Goal: Task Accomplishment & Management: Use online tool/utility

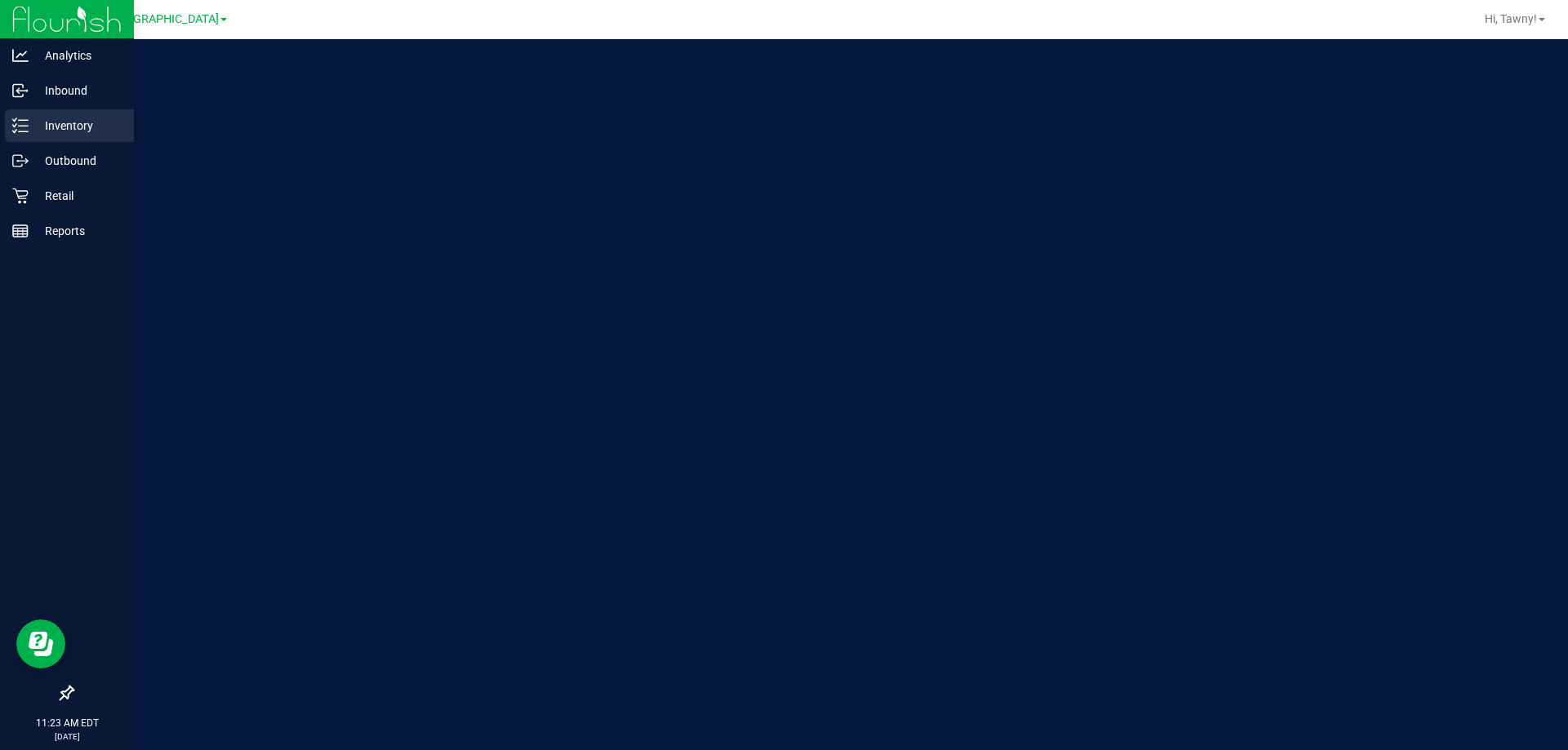
click at [54, 128] on p "Inventory" at bounding box center [77, 125] width 98 height 19
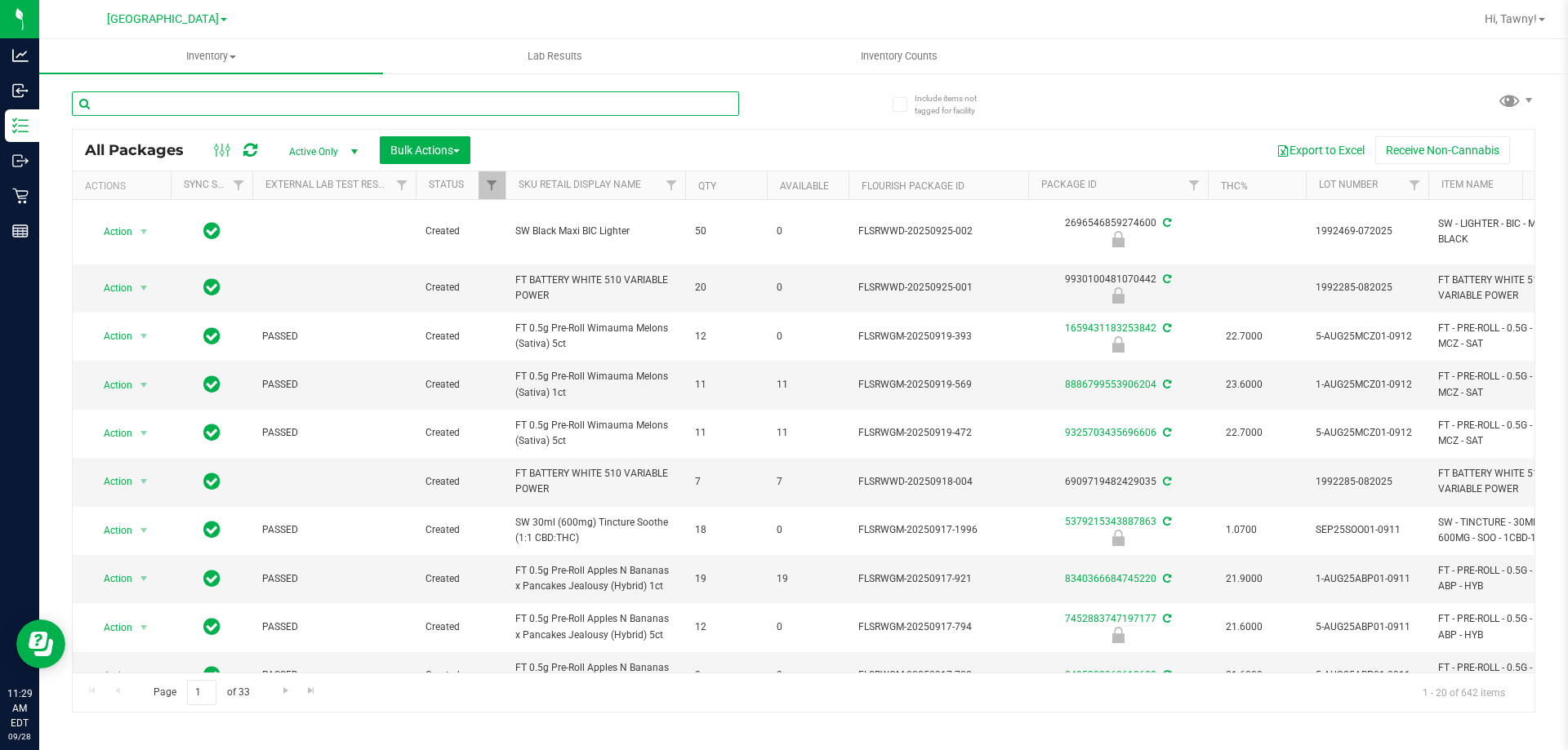
click at [228, 92] on input "text" at bounding box center [405, 104] width 667 height 25
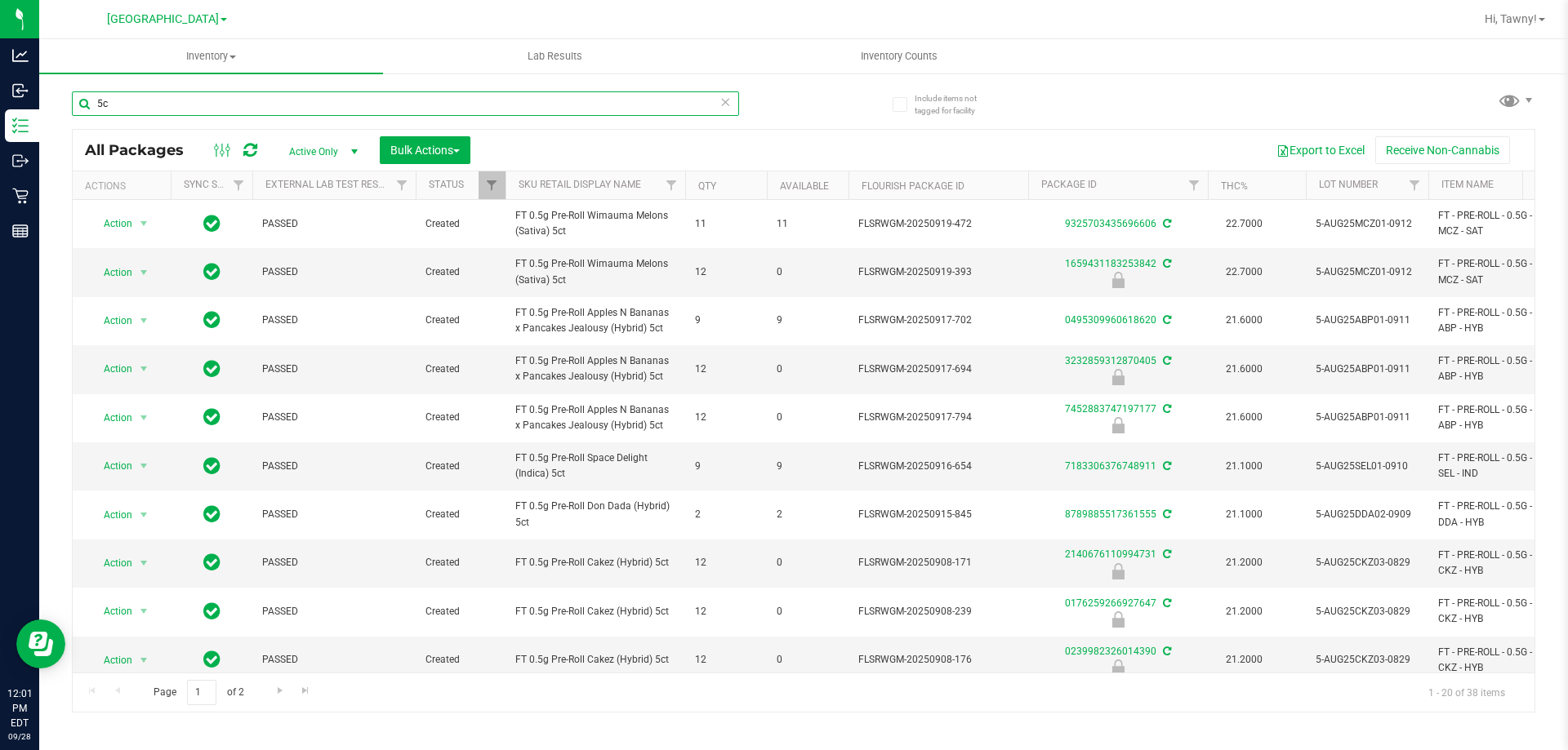
type input "5"
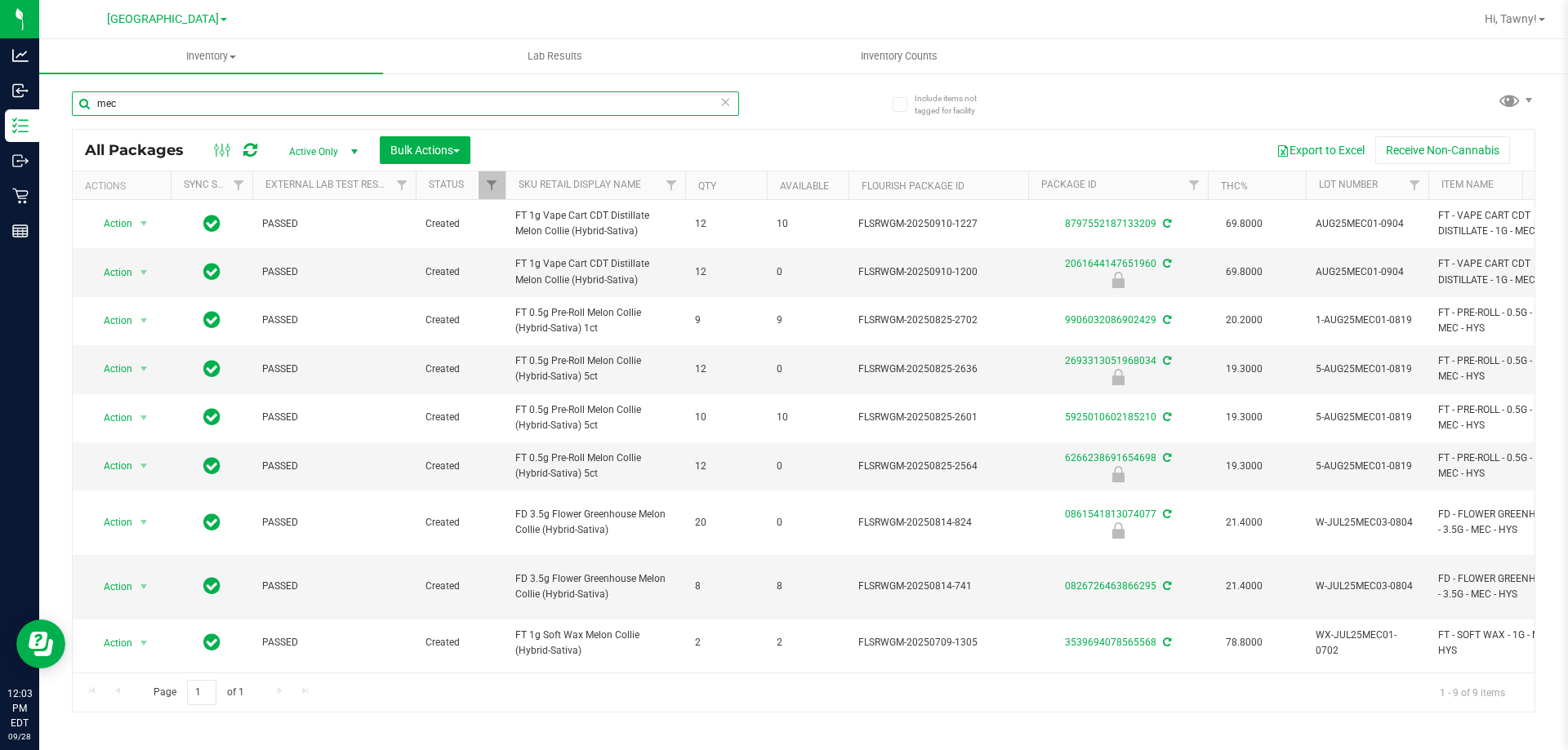
click at [331, 97] on input "mec" at bounding box center [405, 104] width 667 height 25
type input "0861541813074077"
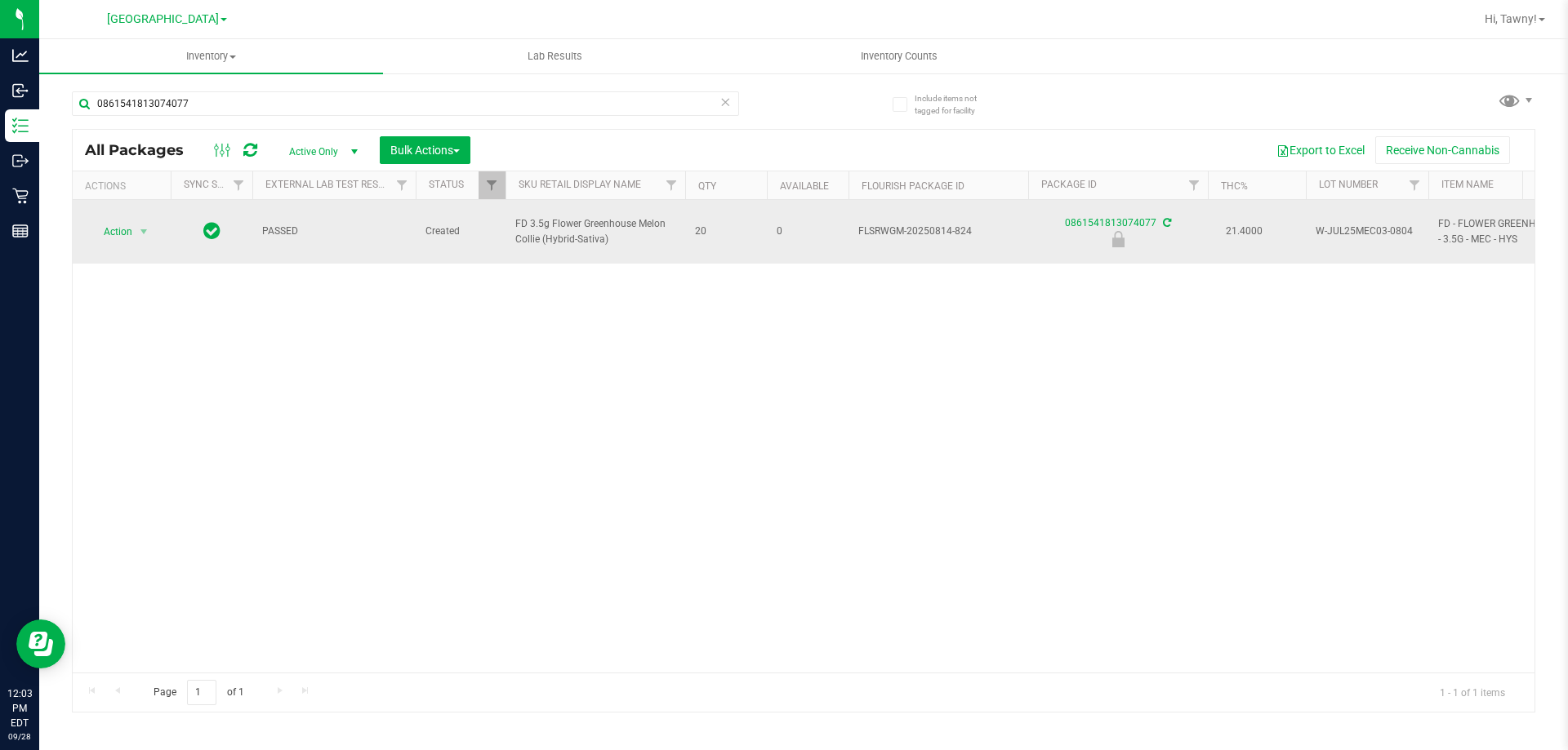
click at [162, 243] on td "Action Action Edit attributes Global inventory Locate package Package audit log…" at bounding box center [121, 232] width 98 height 64
click at [130, 221] on span "Action" at bounding box center [111, 232] width 44 height 23
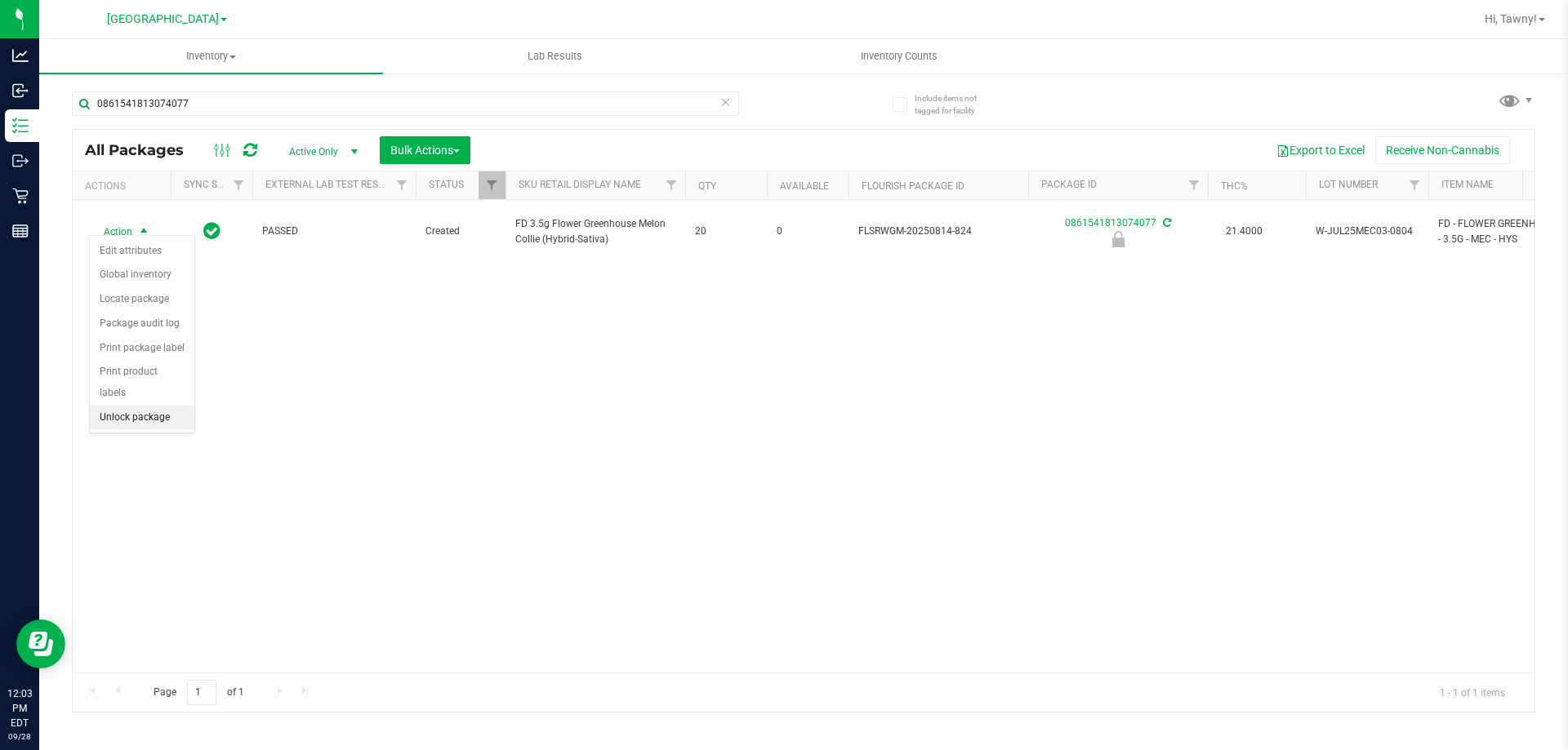
click at [154, 406] on li "Unlock package" at bounding box center [142, 418] width 104 height 25
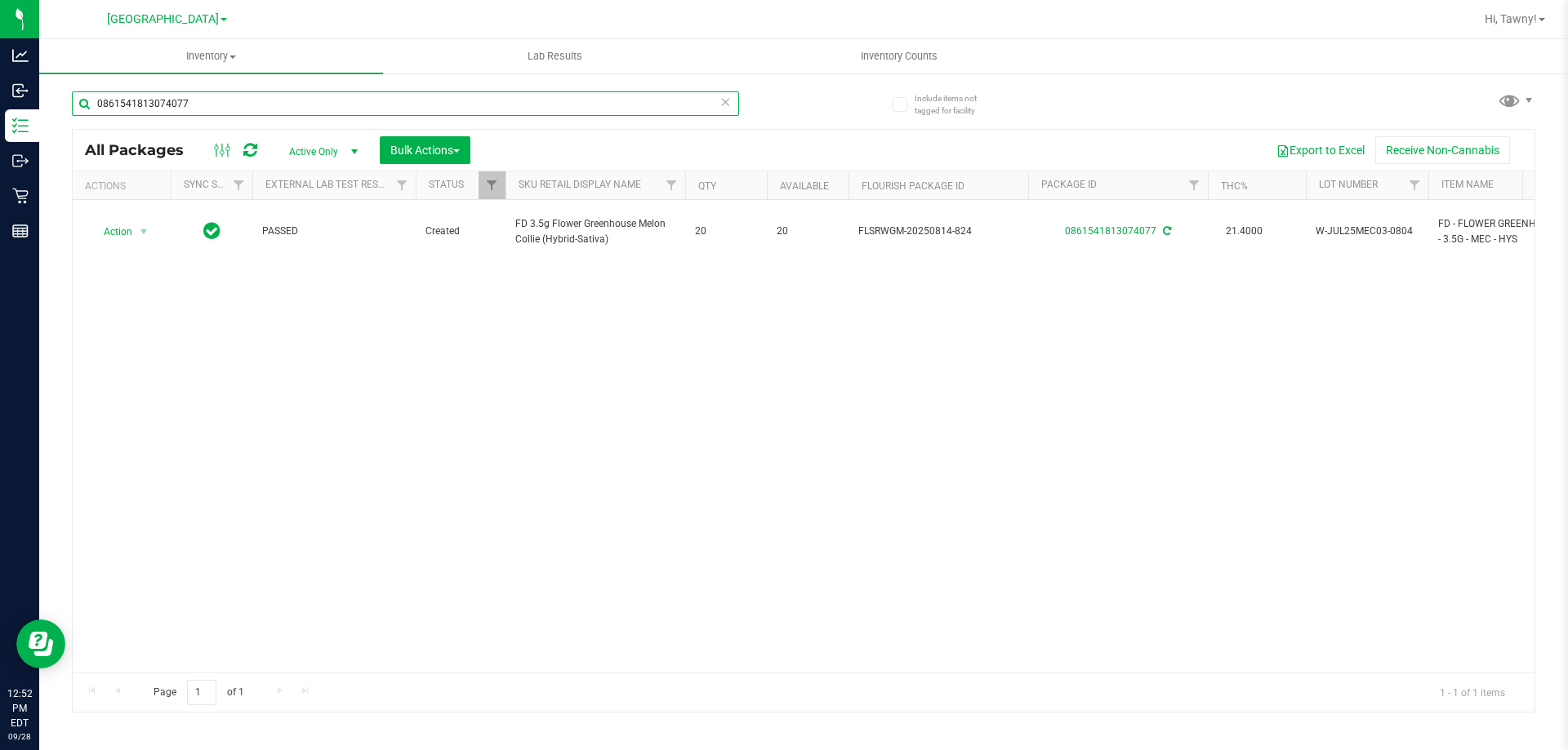
click at [311, 105] on input "0861541813074077" at bounding box center [405, 104] width 667 height 25
type input "2915313617877900"
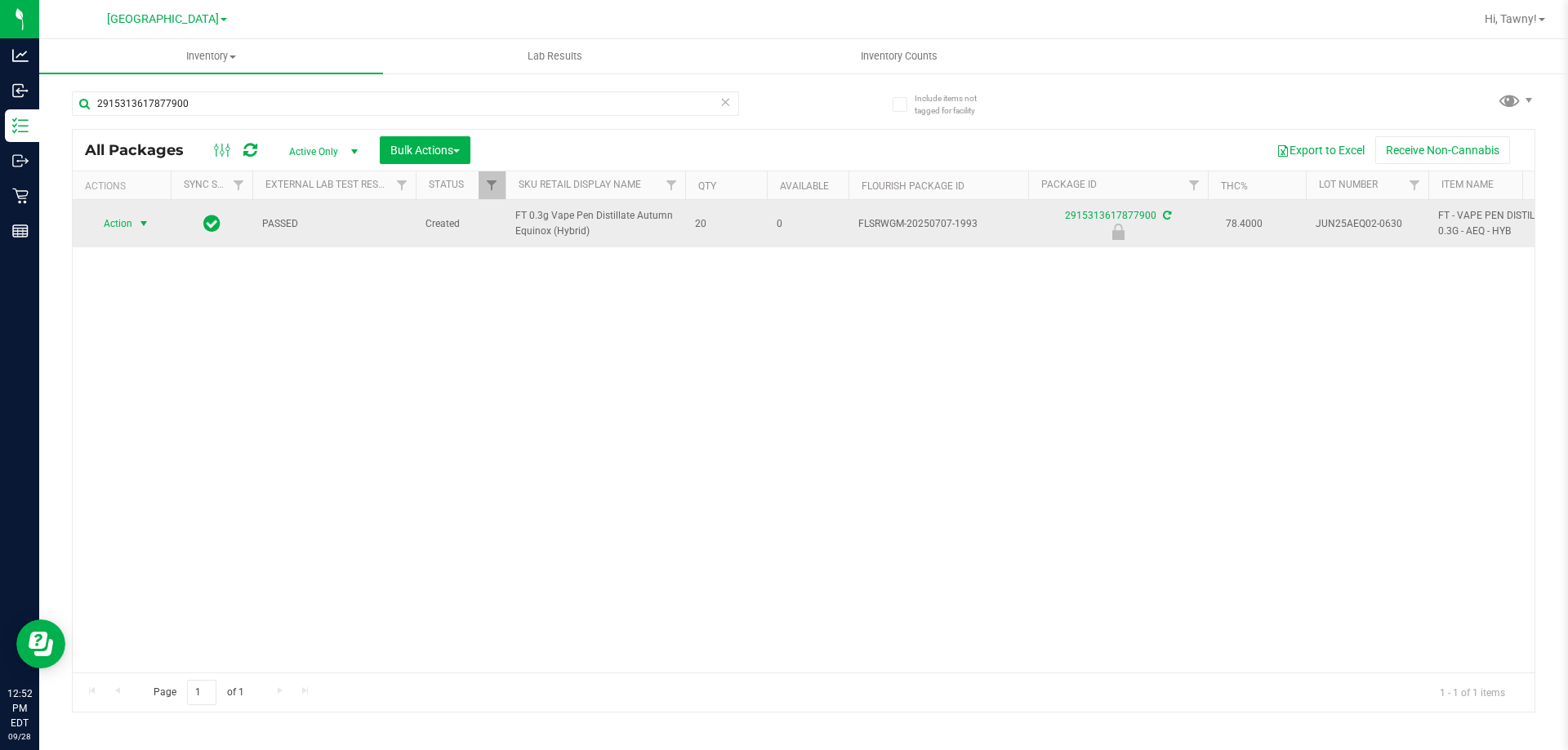
click at [137, 227] on span "select" at bounding box center [143, 223] width 13 height 13
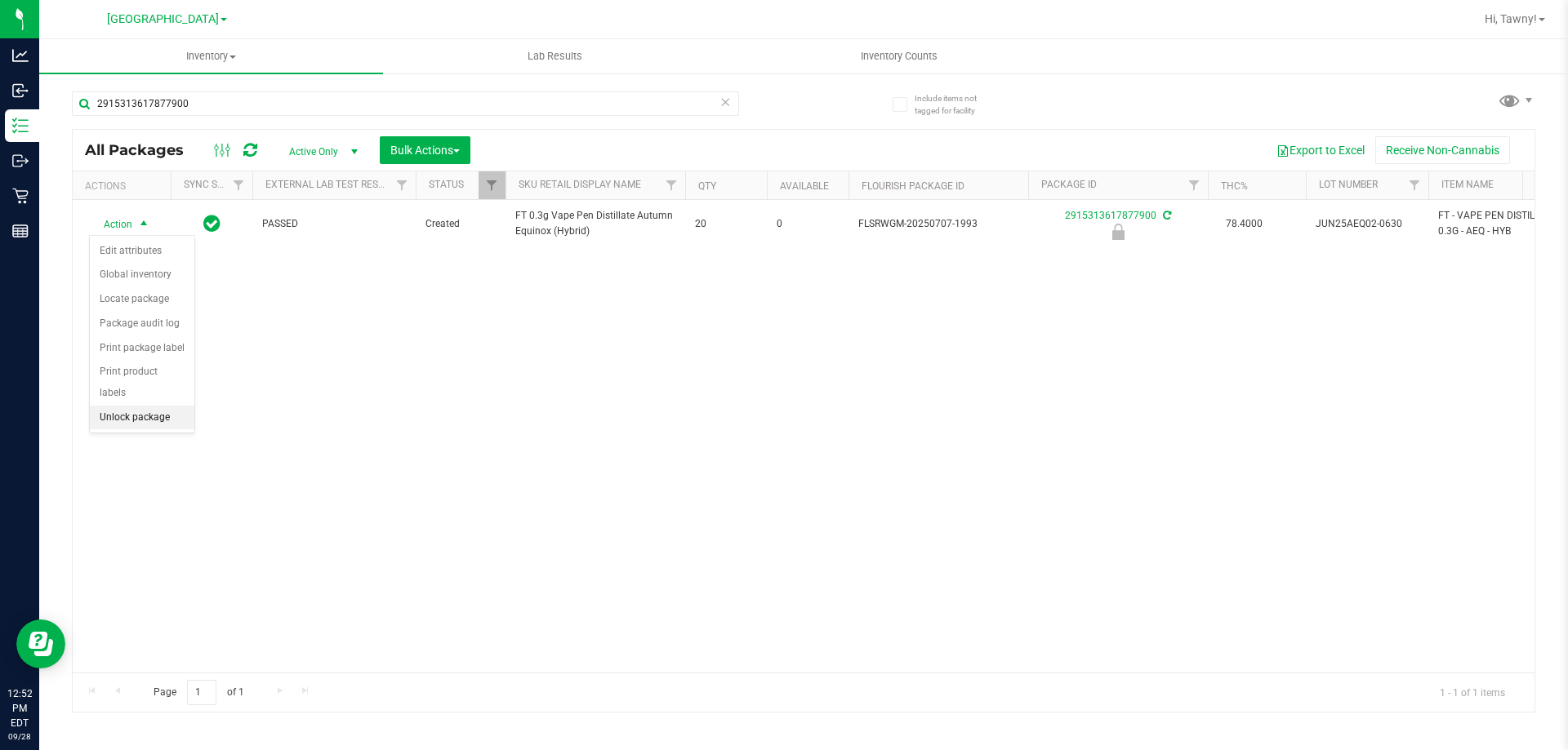
click at [150, 406] on li "Unlock package" at bounding box center [142, 418] width 104 height 25
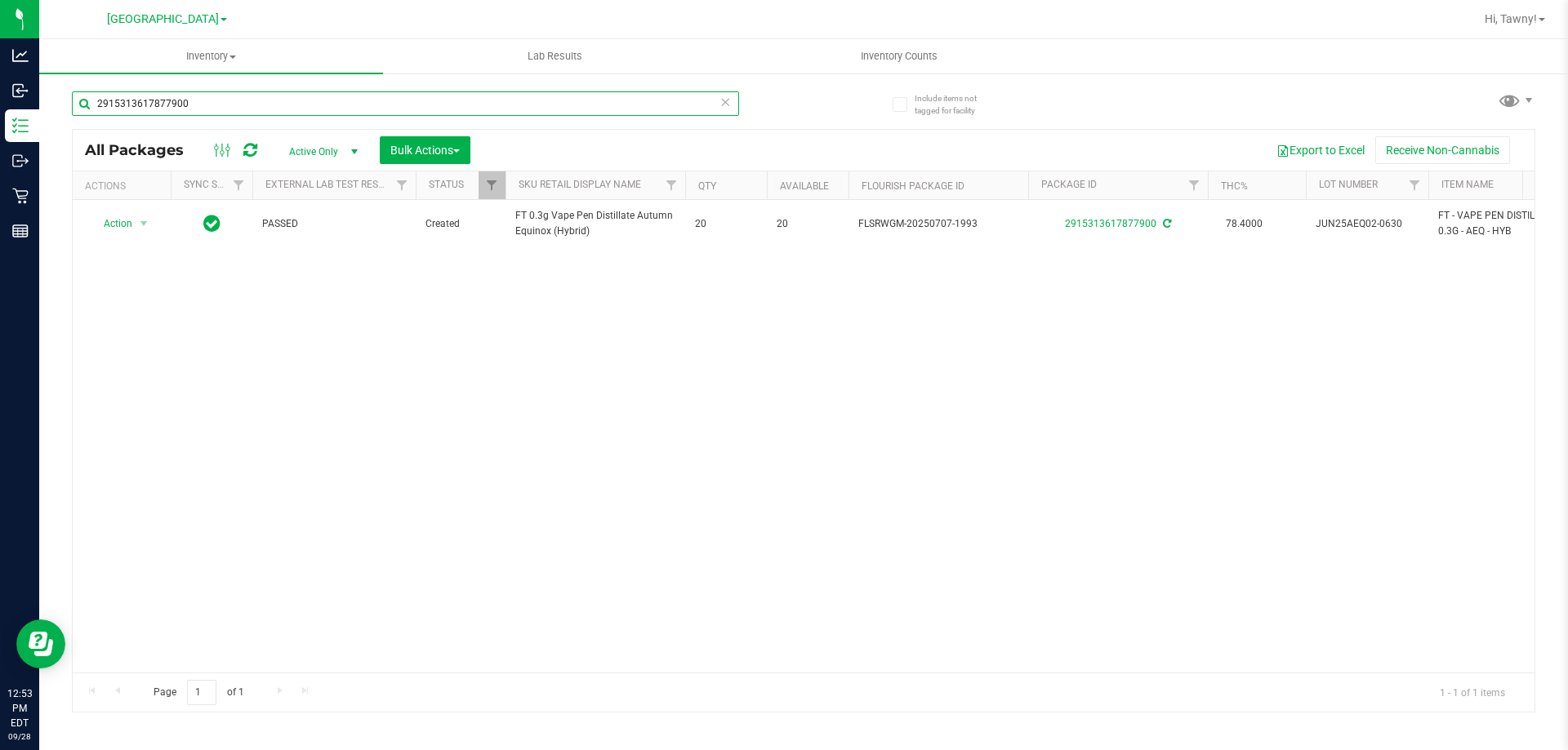
click at [291, 99] on input "2915313617877900" at bounding box center [405, 104] width 667 height 25
click at [236, 97] on input "2915313617877900" at bounding box center [405, 104] width 667 height 25
click at [405, 534] on div "Action Action Adjust qty Create package Edit attributes Global inventory Locate…" at bounding box center [803, 437] width 1461 height 473
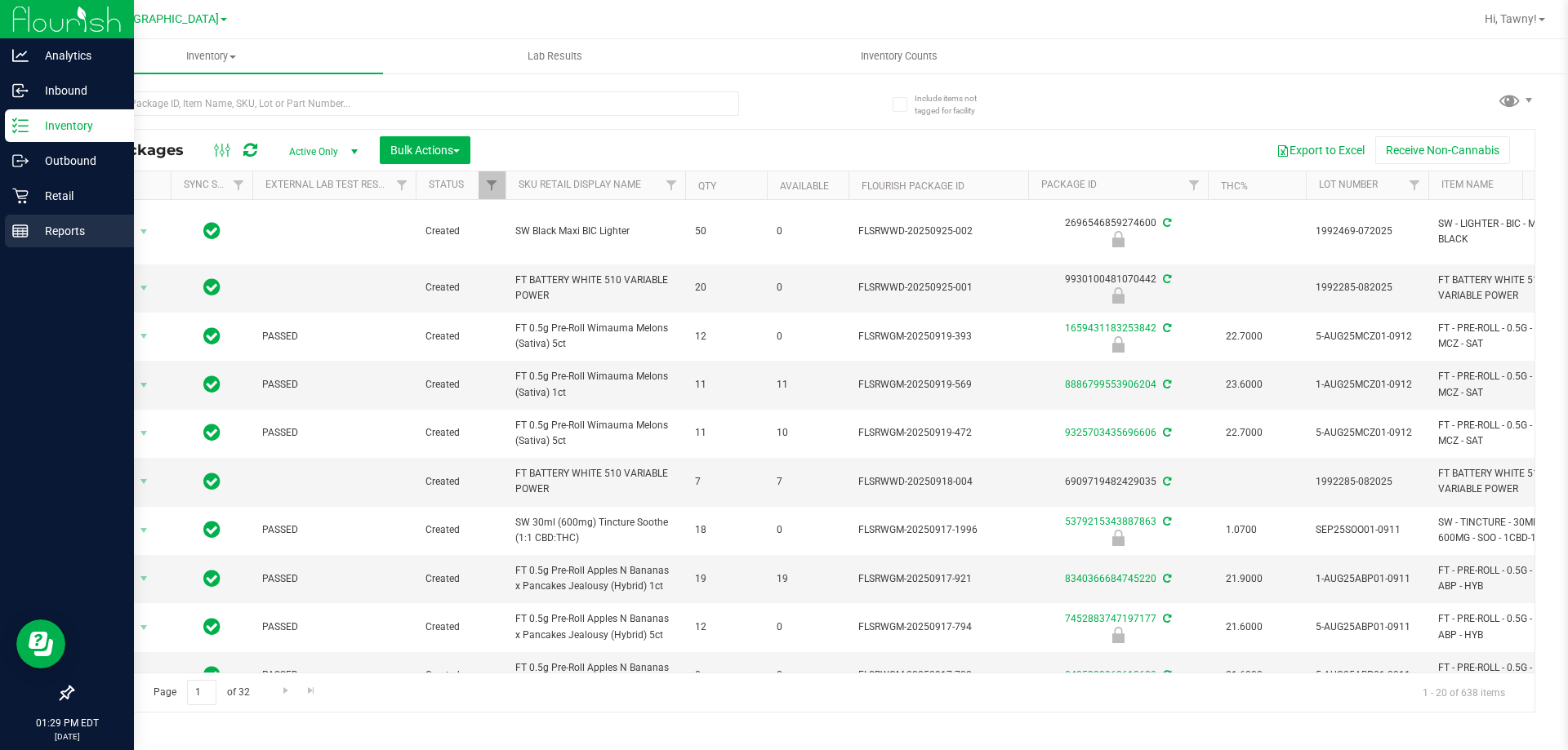
click at [13, 226] on rect at bounding box center [20, 230] width 15 height 11
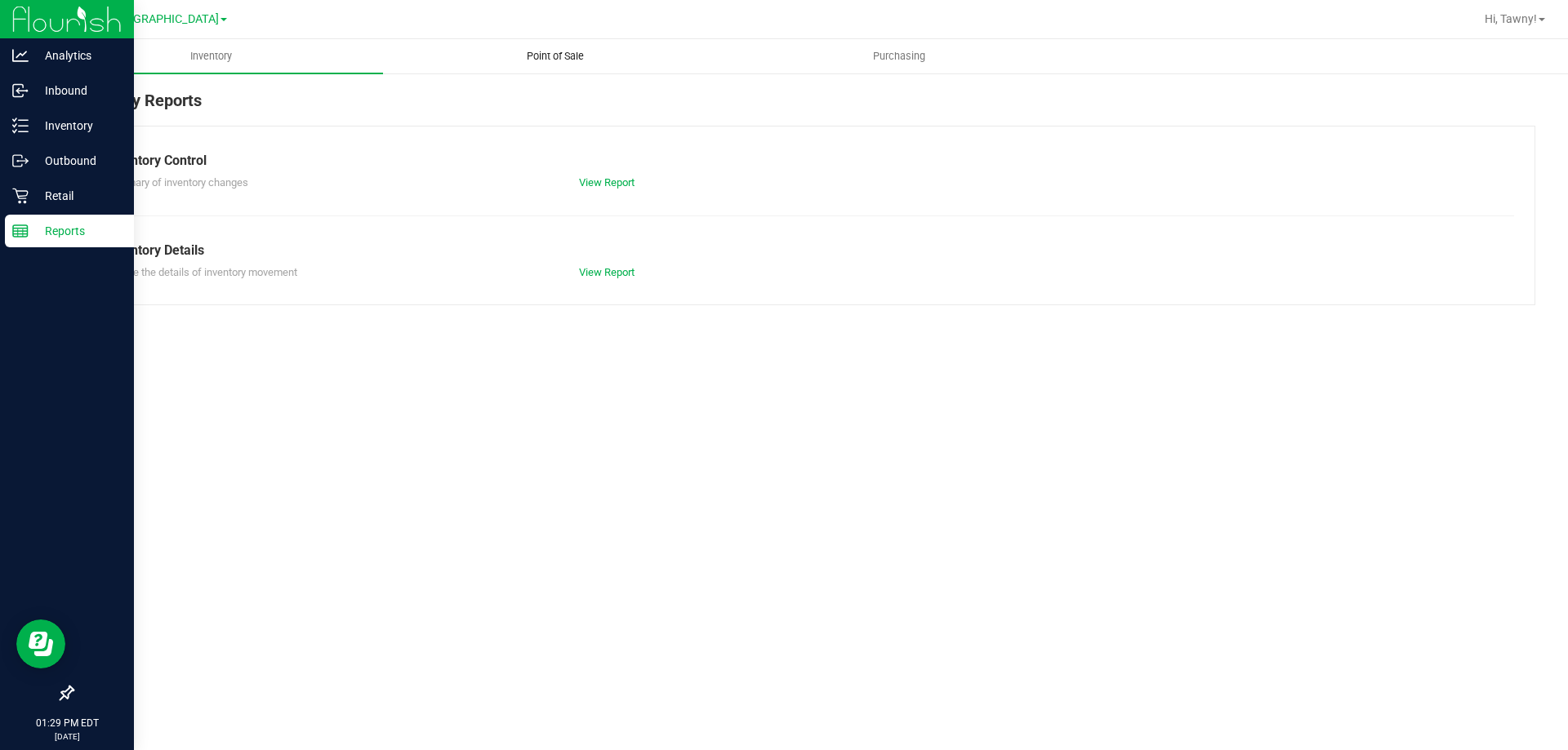
click at [551, 58] on span "Point of Sale" at bounding box center [555, 56] width 101 height 15
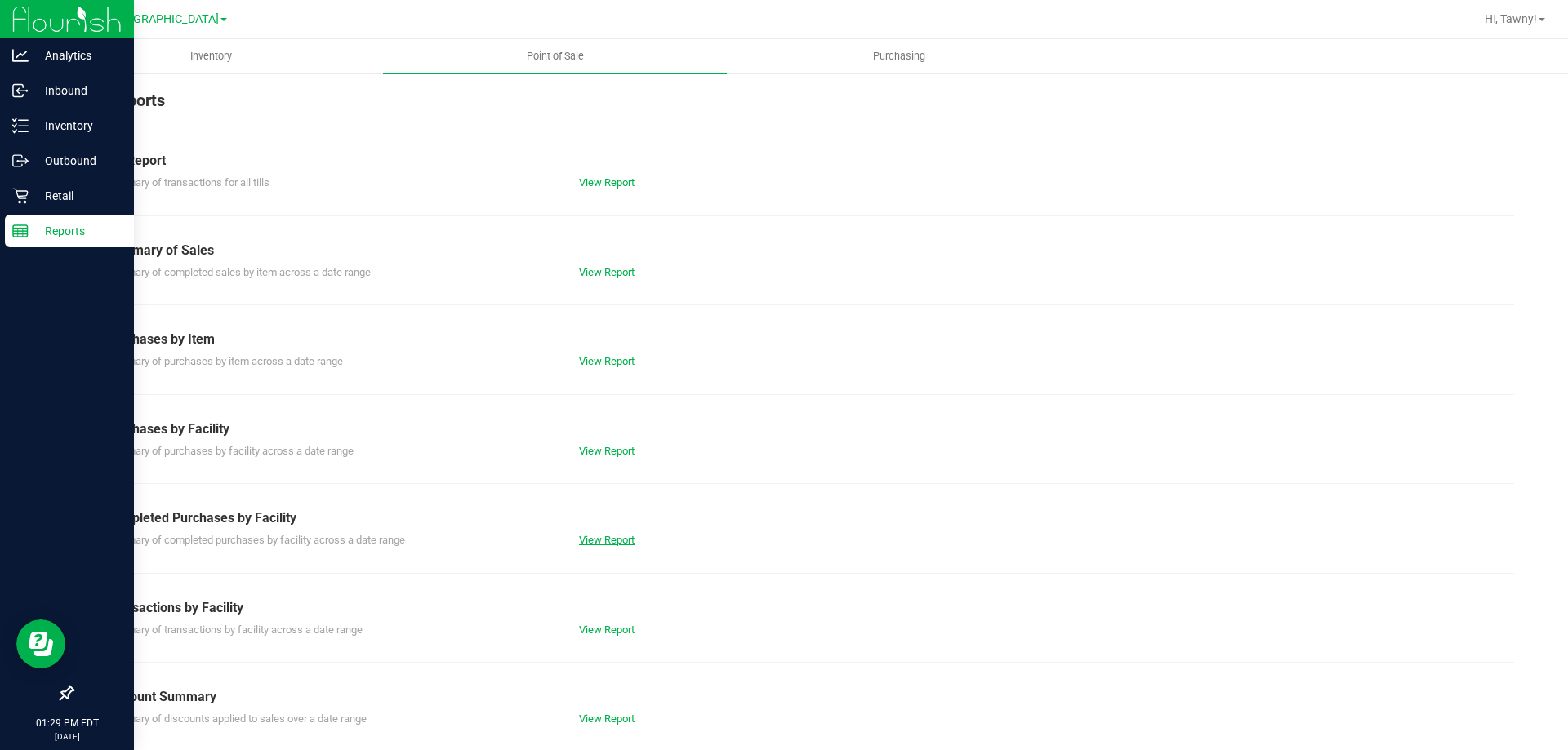
click at [589, 539] on link "View Report" at bounding box center [606, 540] width 56 height 12
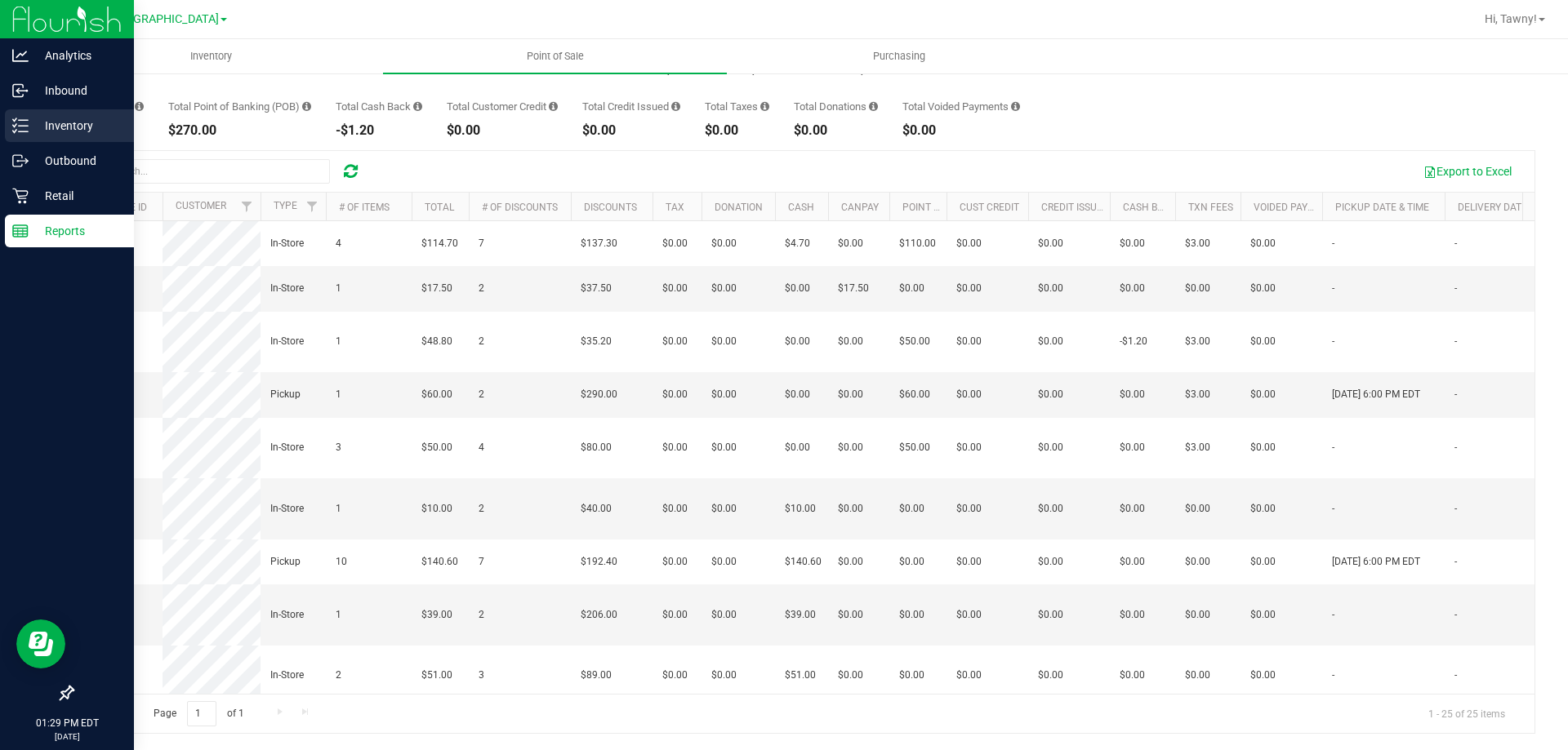
click at [16, 137] on div "Inventory" at bounding box center [70, 125] width 129 height 33
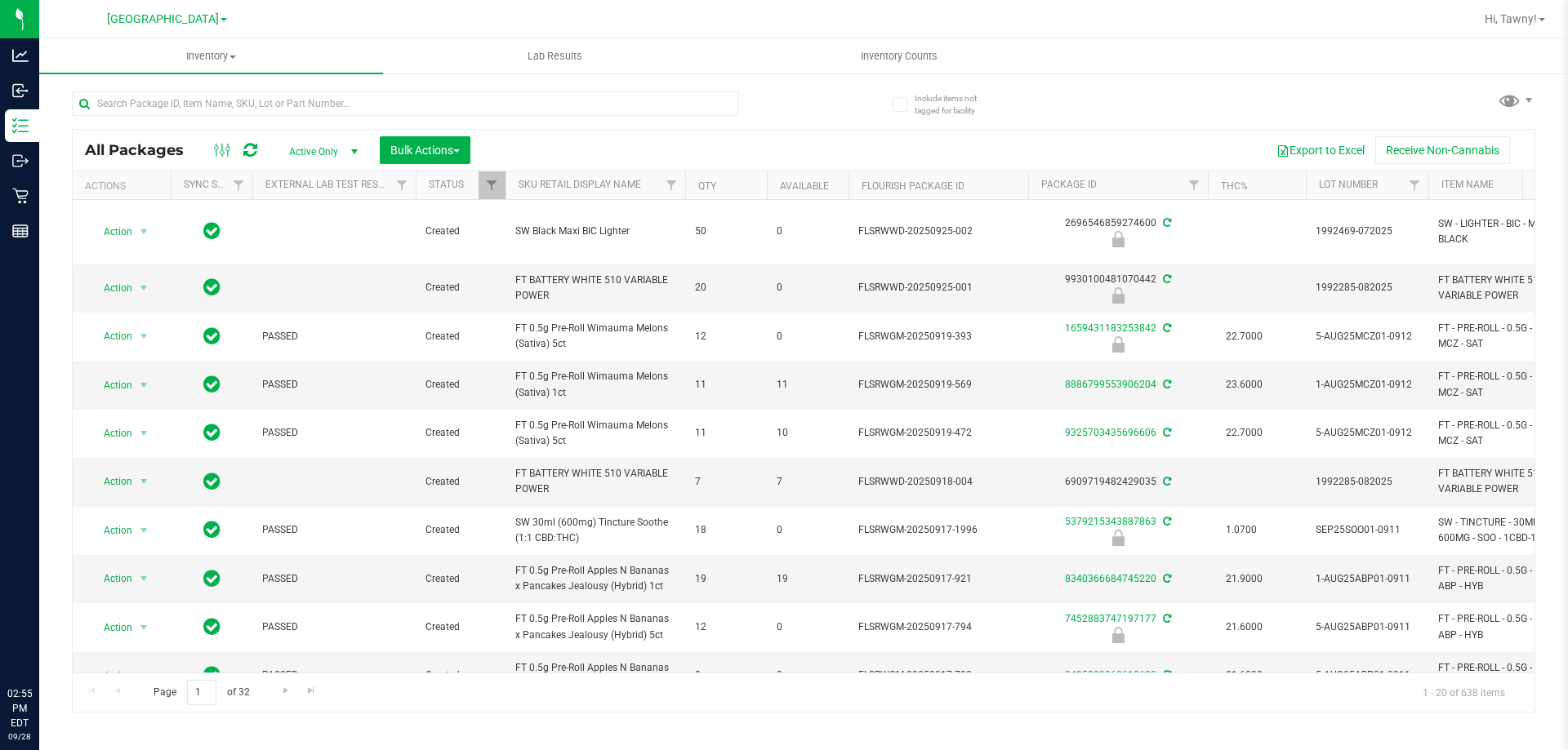
click at [243, 115] on input "text" at bounding box center [405, 104] width 667 height 25
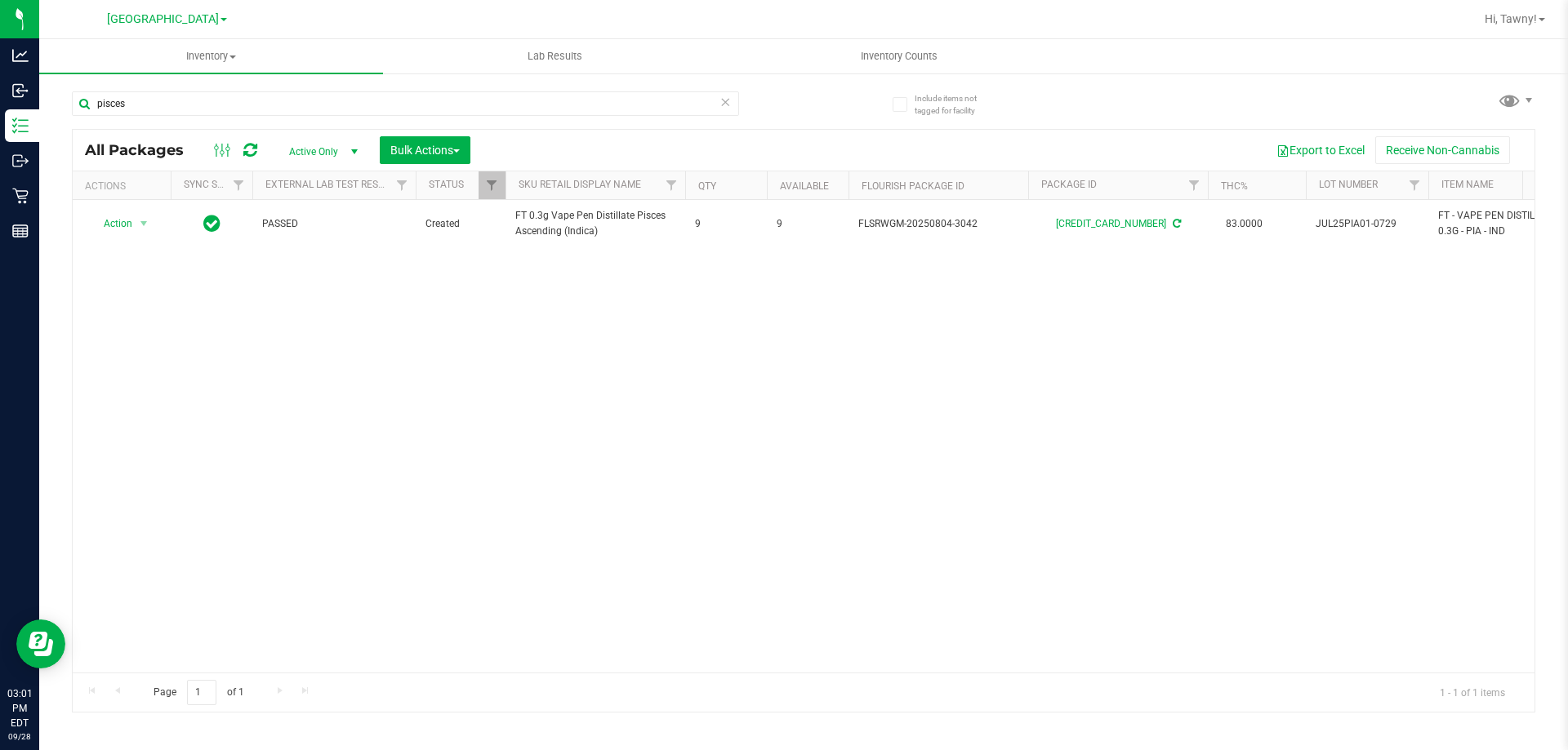
click at [379, 89] on div "pisces" at bounding box center [437, 102] width 731 height 52
click at [451, 99] on input "pisces" at bounding box center [405, 104] width 667 height 25
click at [444, 94] on input "pisces" at bounding box center [405, 104] width 667 height 25
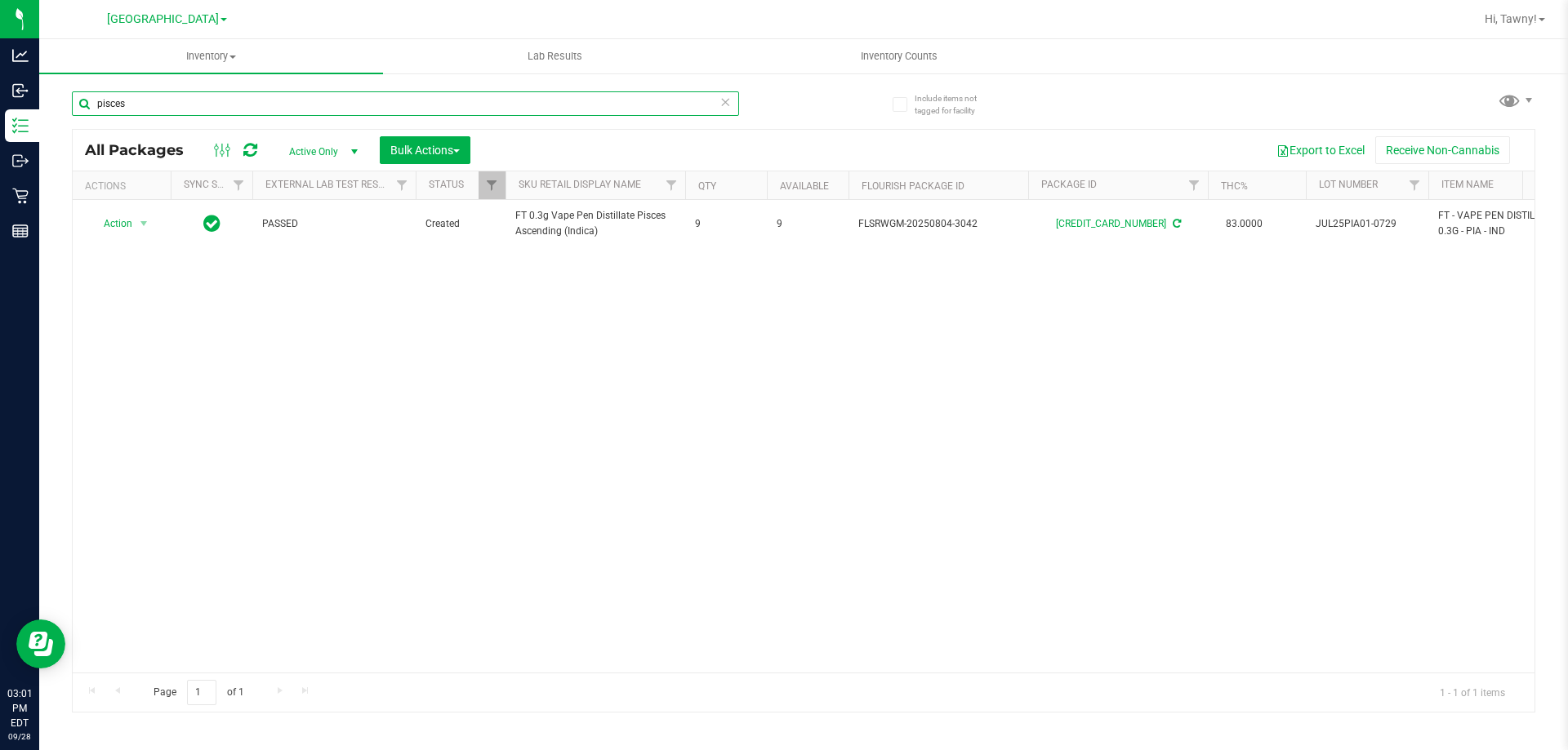
click at [443, 92] on input "pisces" at bounding box center [405, 104] width 667 height 25
click at [448, 103] on input "pisces" at bounding box center [405, 104] width 667 height 25
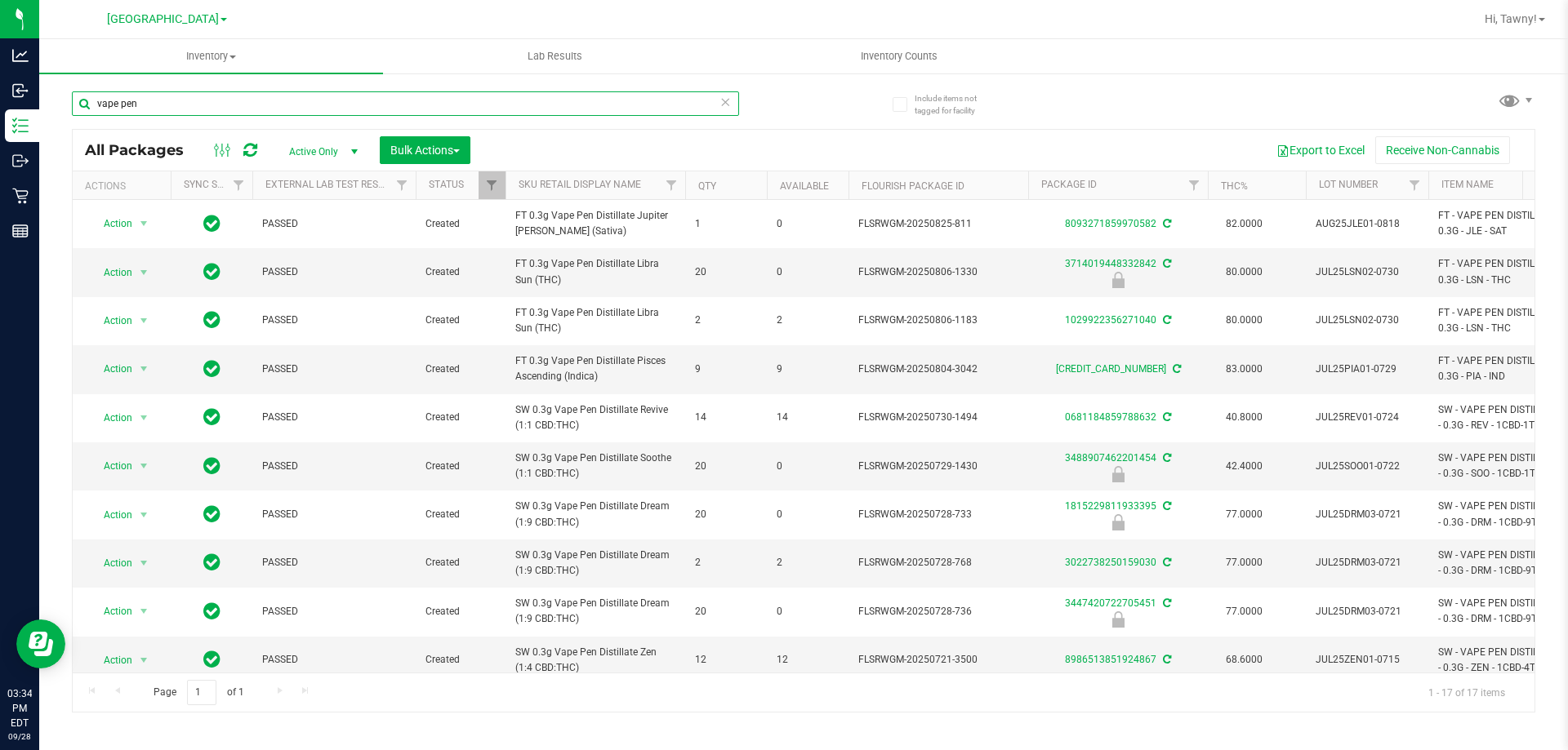
click at [241, 109] on input "vape pen" at bounding box center [405, 104] width 667 height 25
click at [240, 109] on input "vape pen" at bounding box center [405, 104] width 667 height 25
type input "theragel"
